Goal: Information Seeking & Learning: Learn about a topic

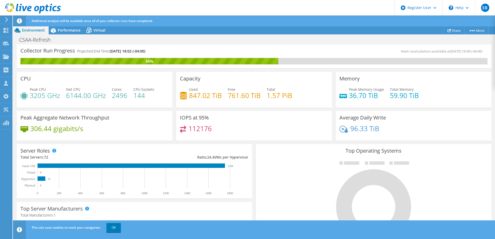
scroll to position [52, 0]
click at [65, 31] on span "Performance" at bounding box center [69, 30] width 23 height 5
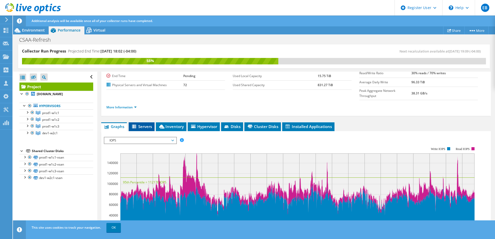
click at [144, 124] on span "Servers" at bounding box center [141, 126] width 21 height 5
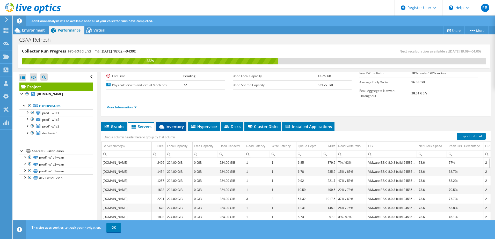
click at [171, 124] on span "Inventory" at bounding box center [171, 126] width 25 height 5
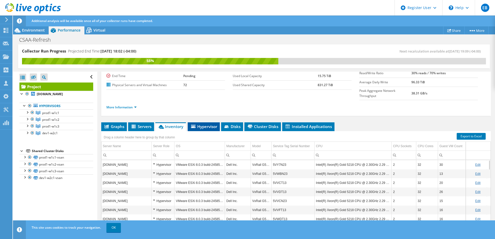
click at [201, 124] on span "Hypervisor" at bounding box center [203, 126] width 27 height 5
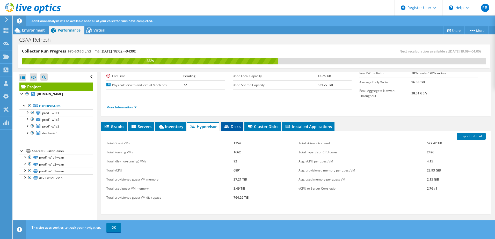
click at [235, 124] on span "Disks" at bounding box center [232, 126] width 17 height 5
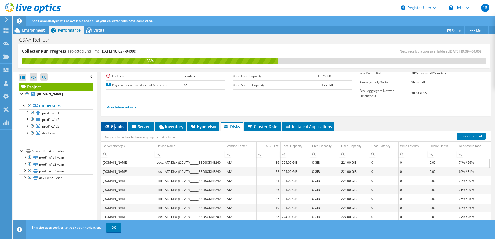
click at [114, 124] on span "Graphs" at bounding box center [114, 126] width 20 height 5
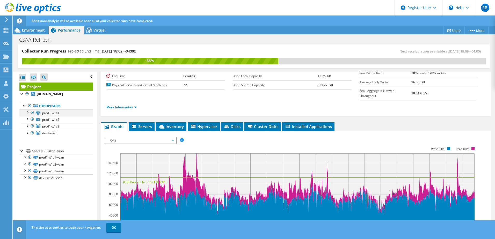
click at [27, 115] on div at bounding box center [27, 112] width 5 height 5
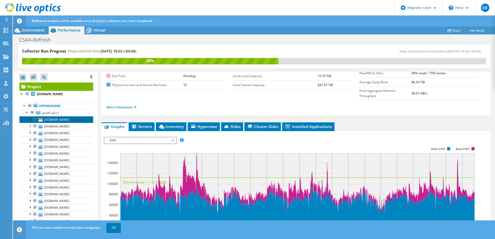
click at [51, 123] on link "[DOMAIN_NAME]" at bounding box center [56, 119] width 74 height 7
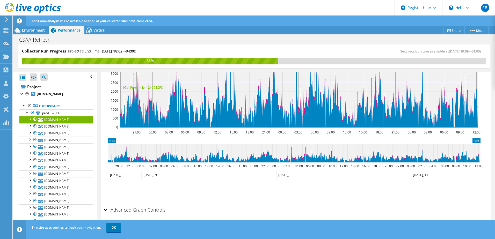
scroll to position [133, 0]
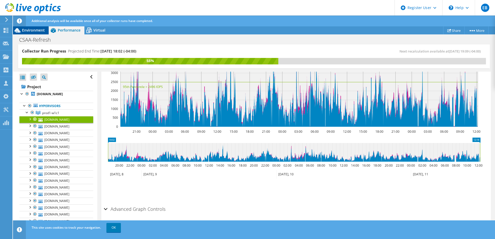
click at [34, 31] on span "Environment" at bounding box center [33, 30] width 23 height 5
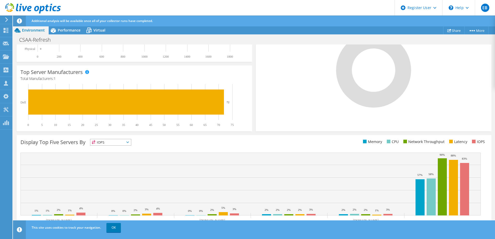
scroll to position [85, 0]
